Goal: Information Seeking & Learning: Learn about a topic

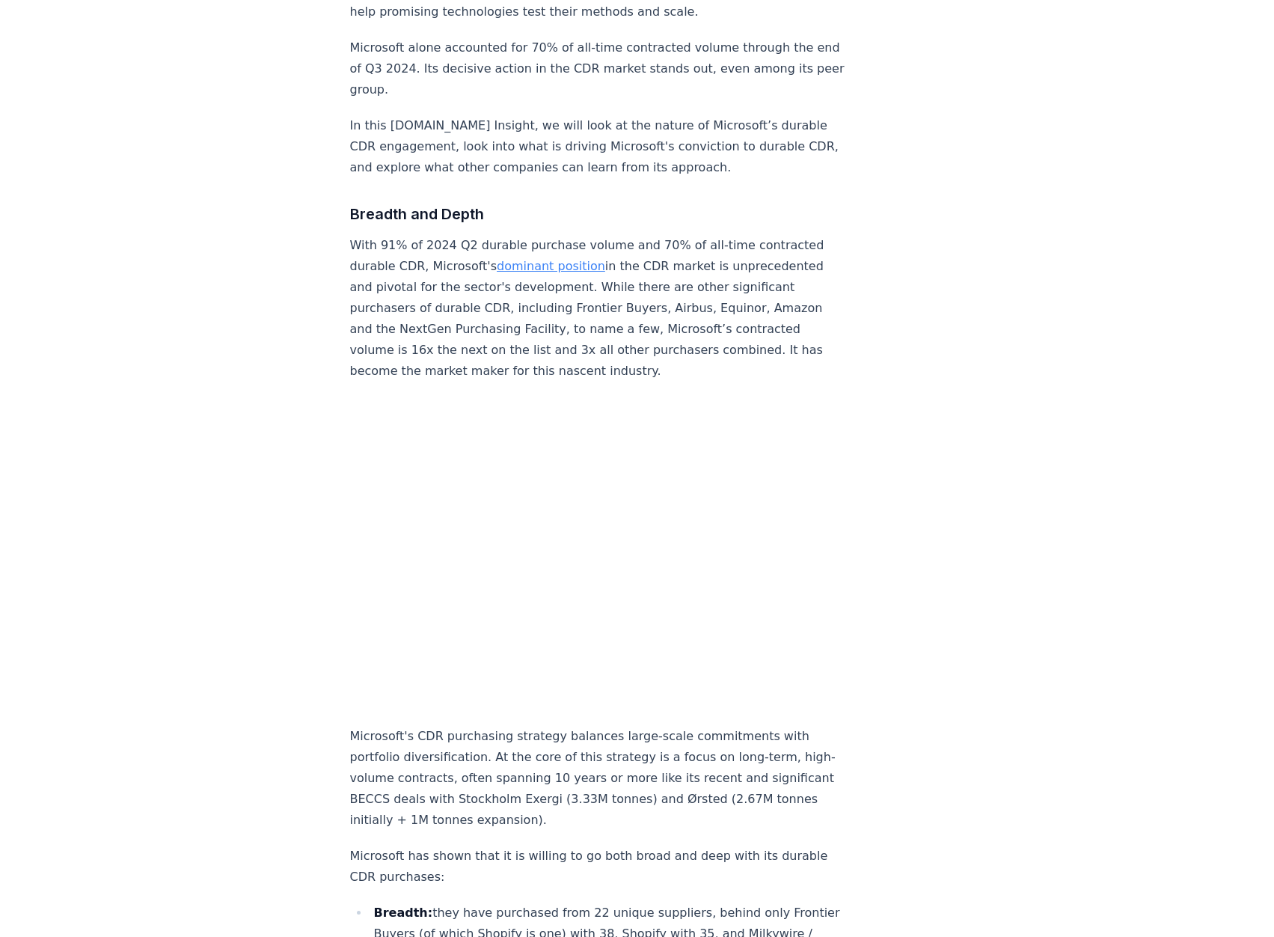
scroll to position [599, 0]
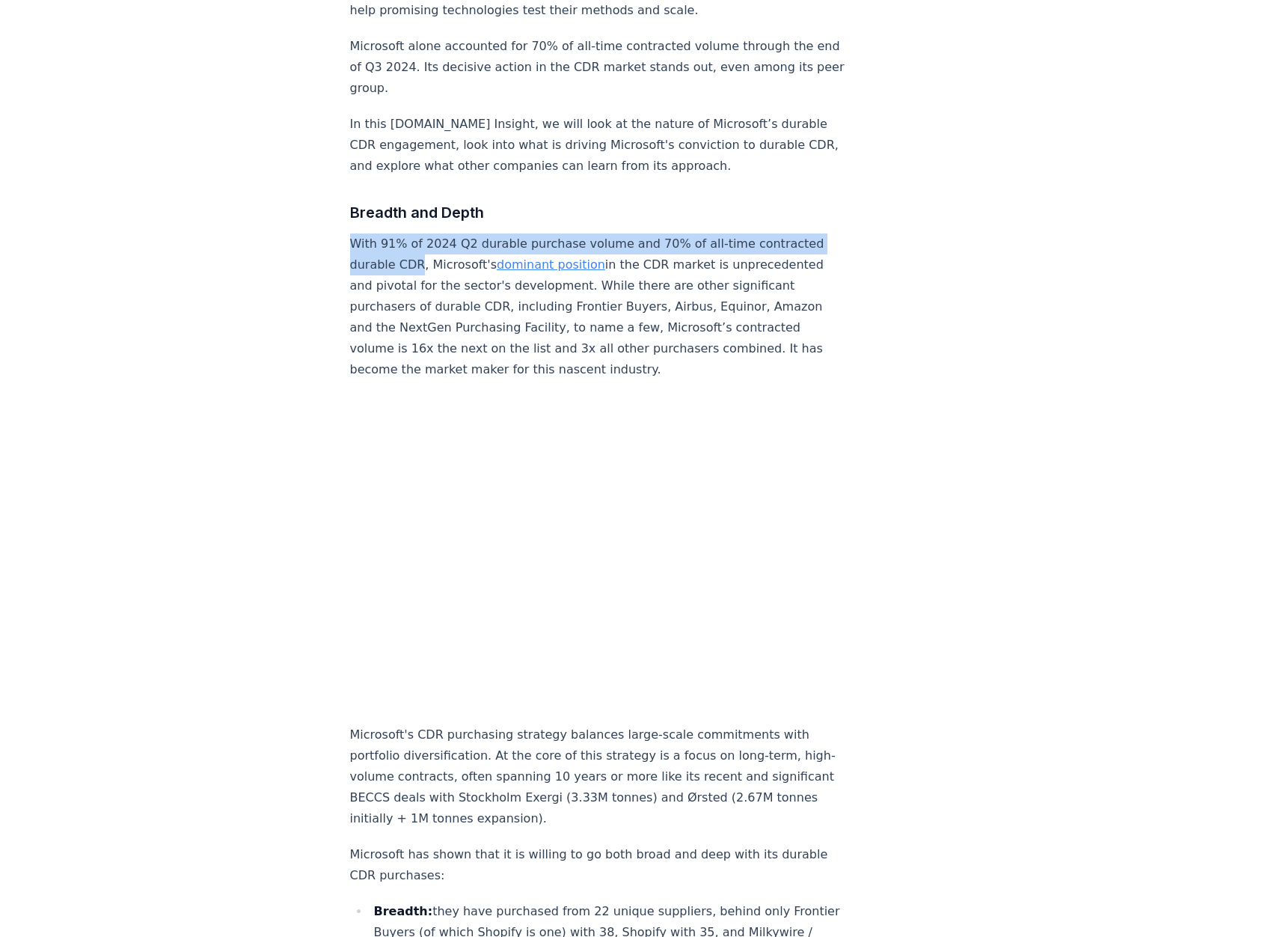
drag, startPoint x: 418, startPoint y: 221, endPoint x: 329, endPoint y: 189, distance: 94.7
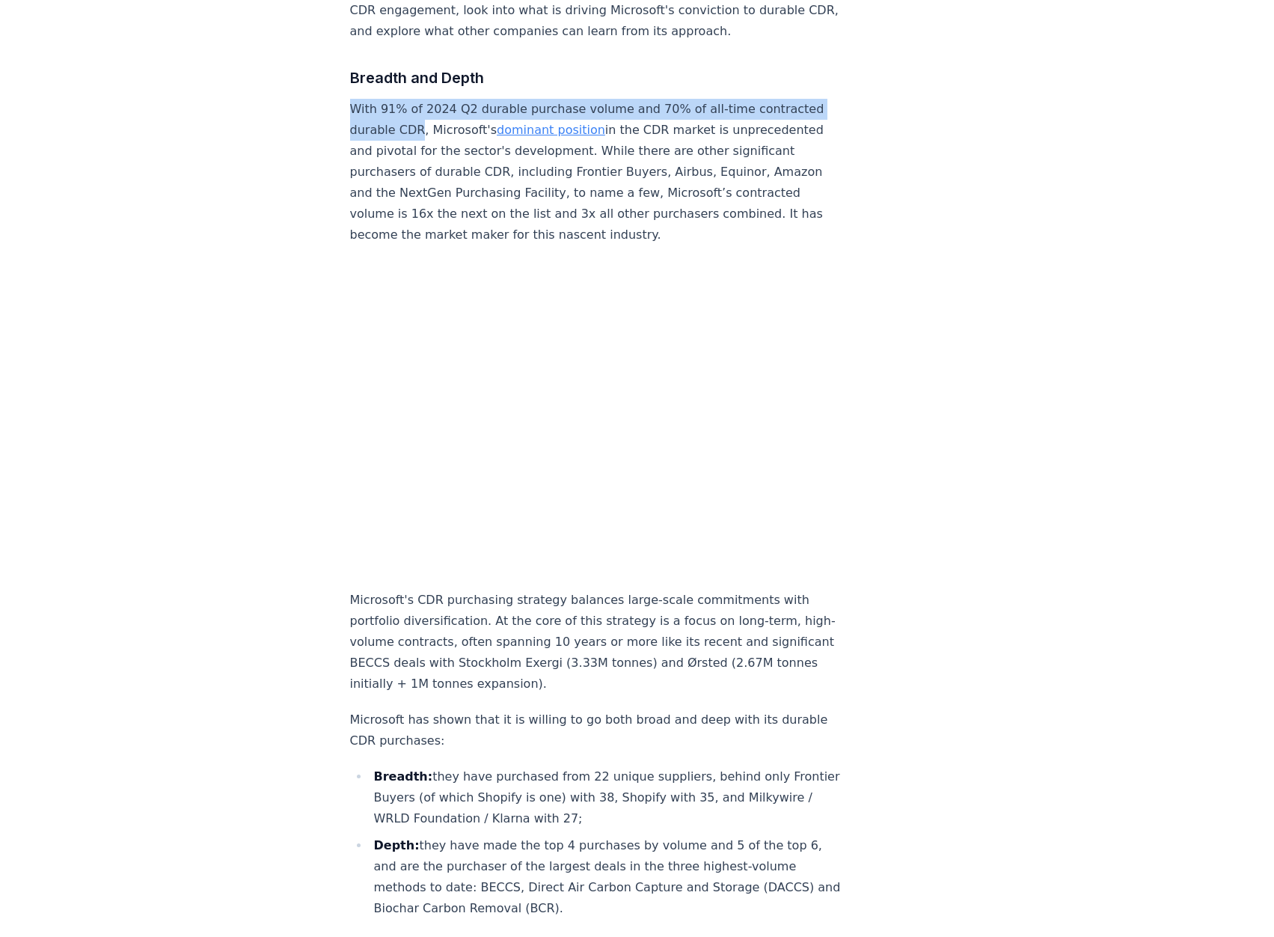
scroll to position [732, 0]
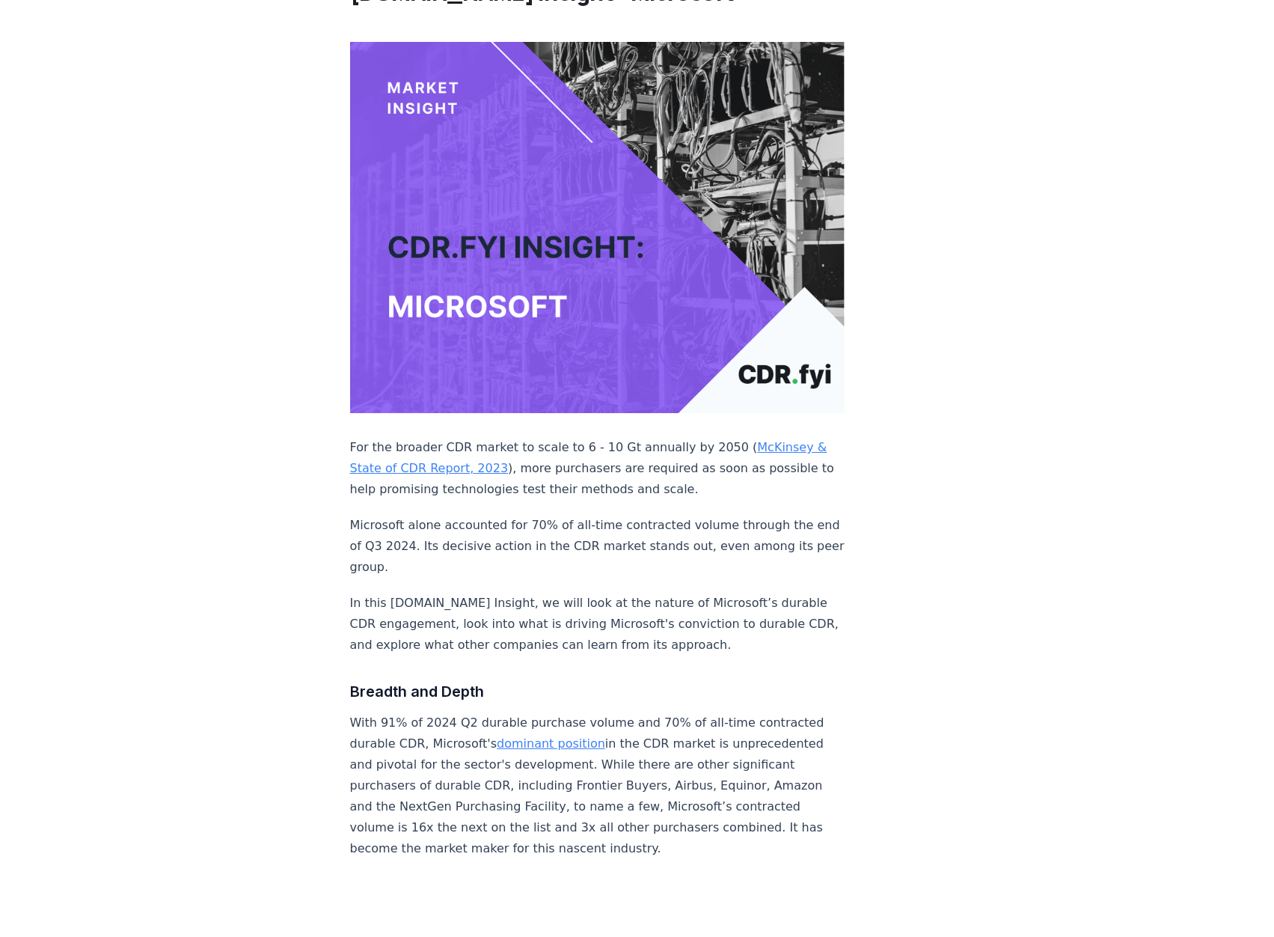
scroll to position [0, 0]
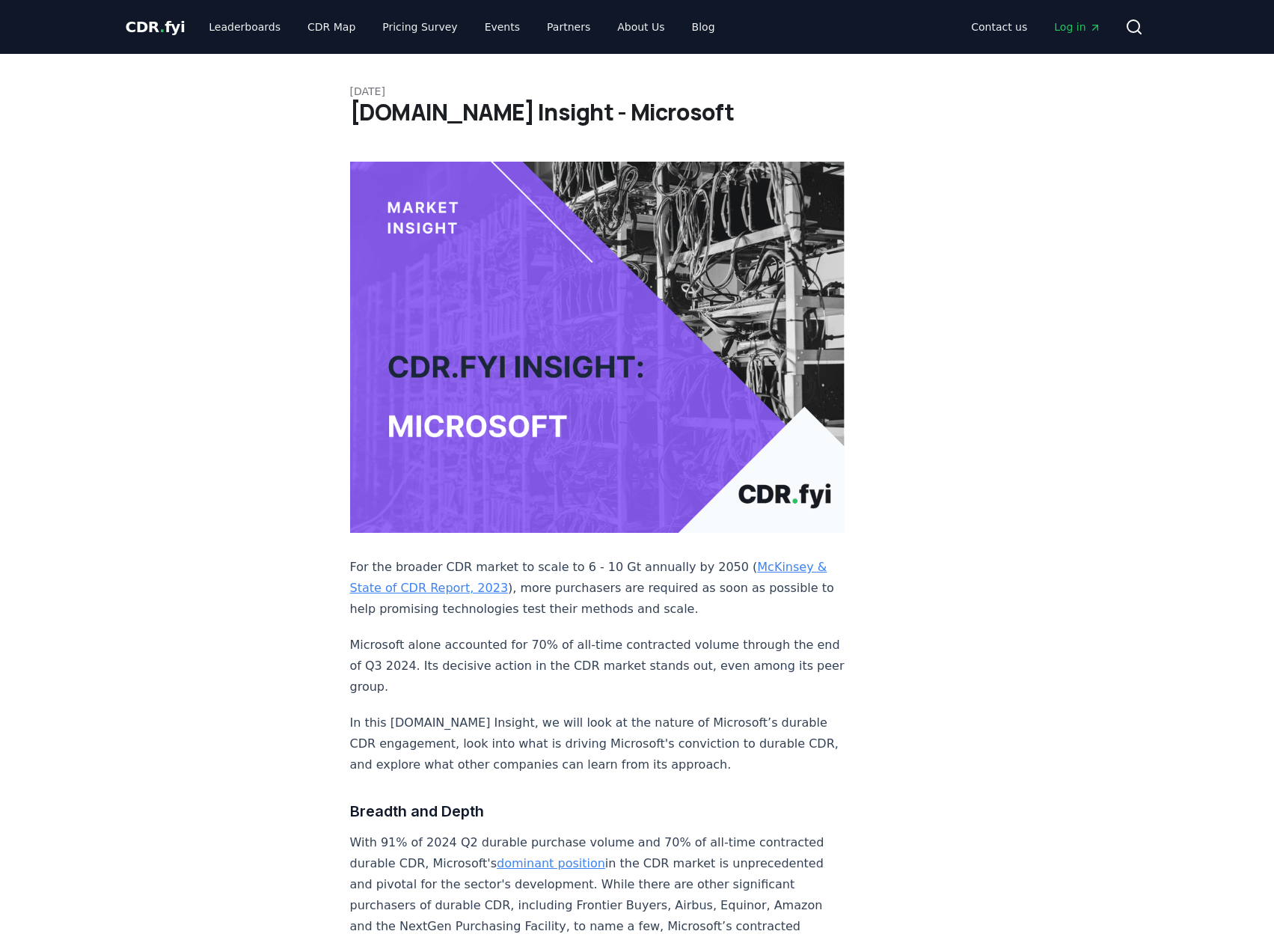
click at [144, 26] on span "CDR . fyi" at bounding box center [156, 27] width 60 height 18
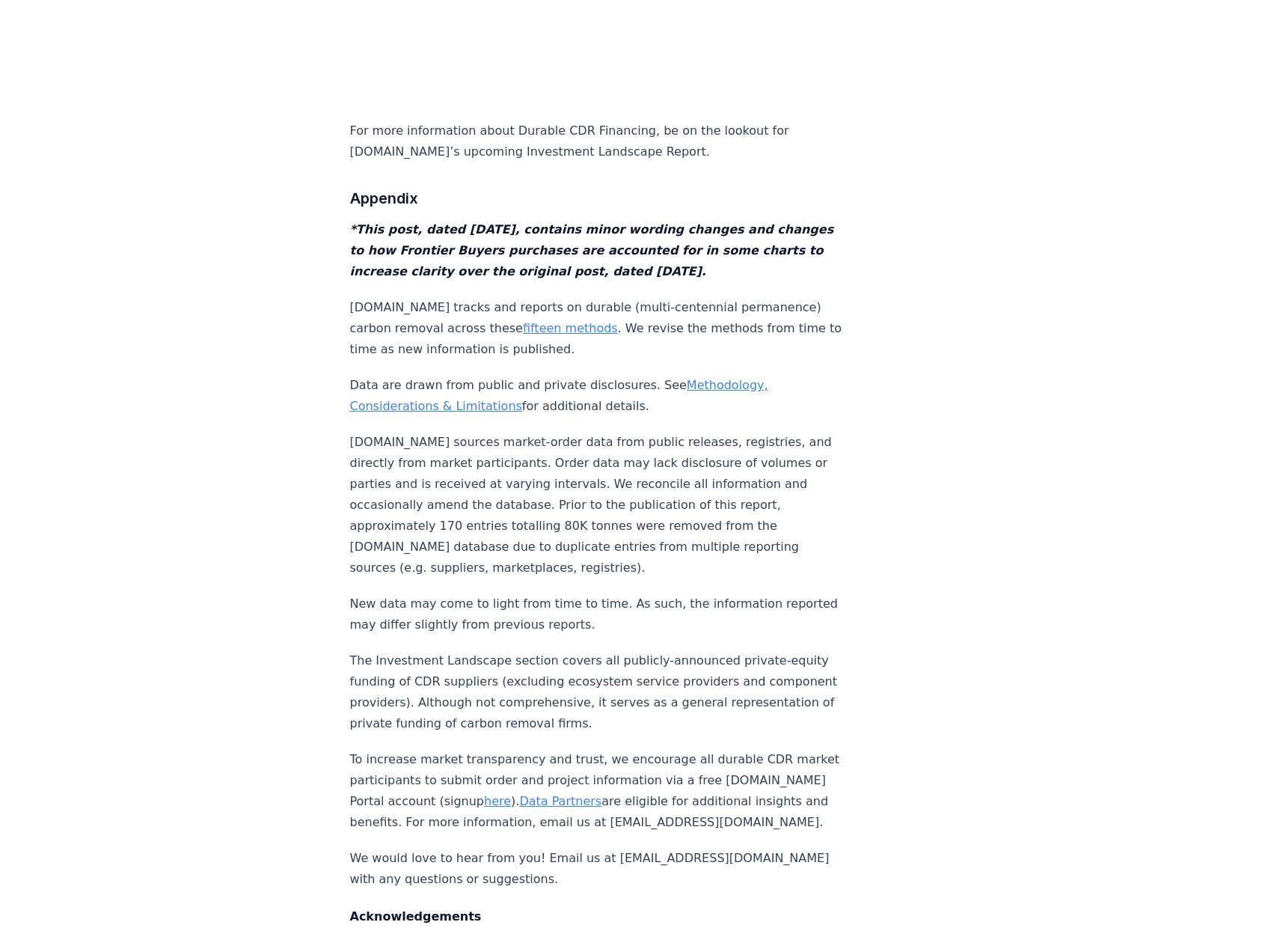
scroll to position [15340, 0]
